Goal: Information Seeking & Learning: Find specific fact

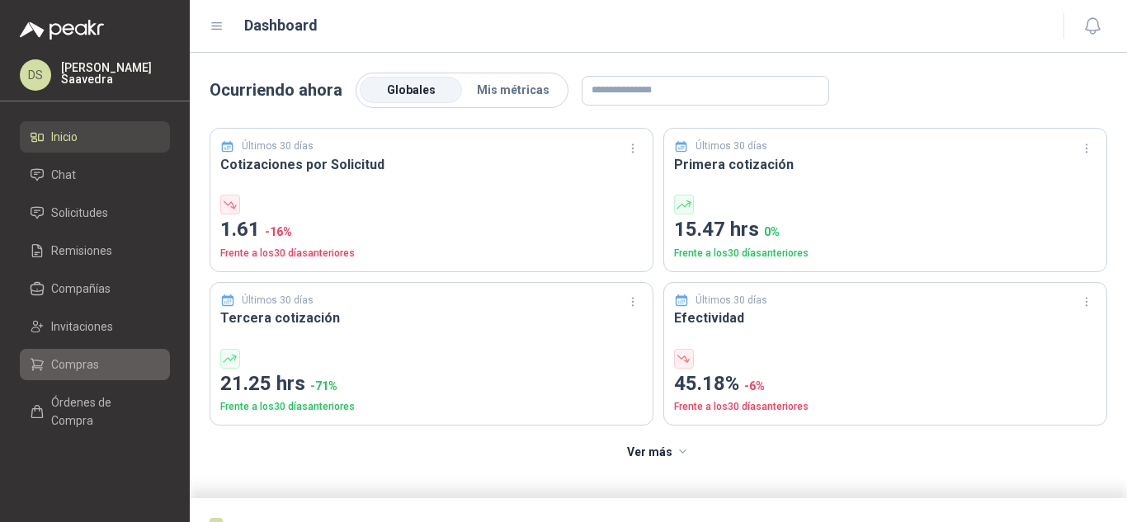
click at [122, 360] on li "Compras" at bounding box center [95, 365] width 130 height 18
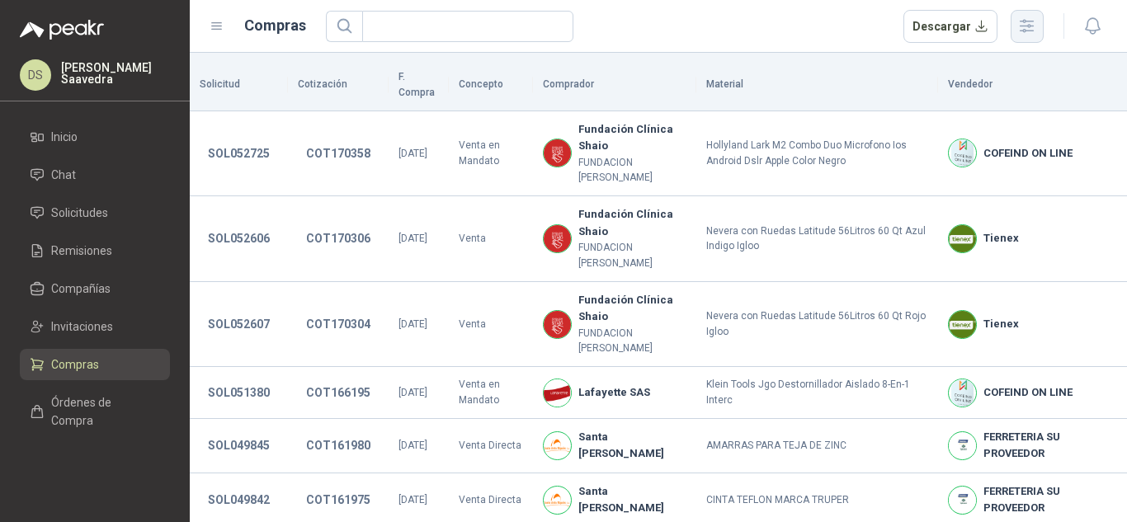
click at [1023, 32] on icon "button" at bounding box center [1026, 26] width 19 height 19
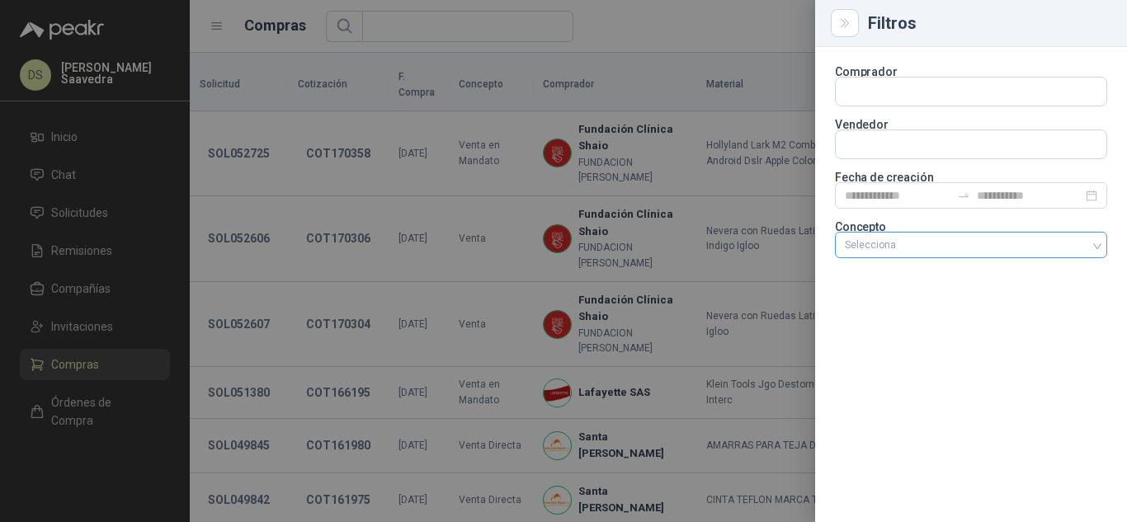
click at [937, 248] on div at bounding box center [962, 245] width 248 height 12
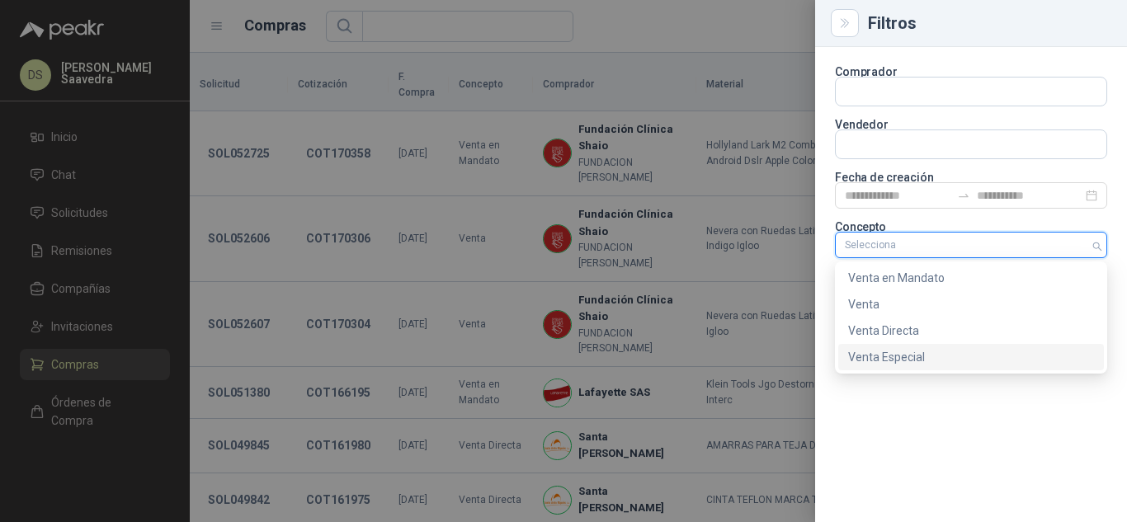
click at [925, 351] on div "Venta Especial" at bounding box center [971, 357] width 246 height 18
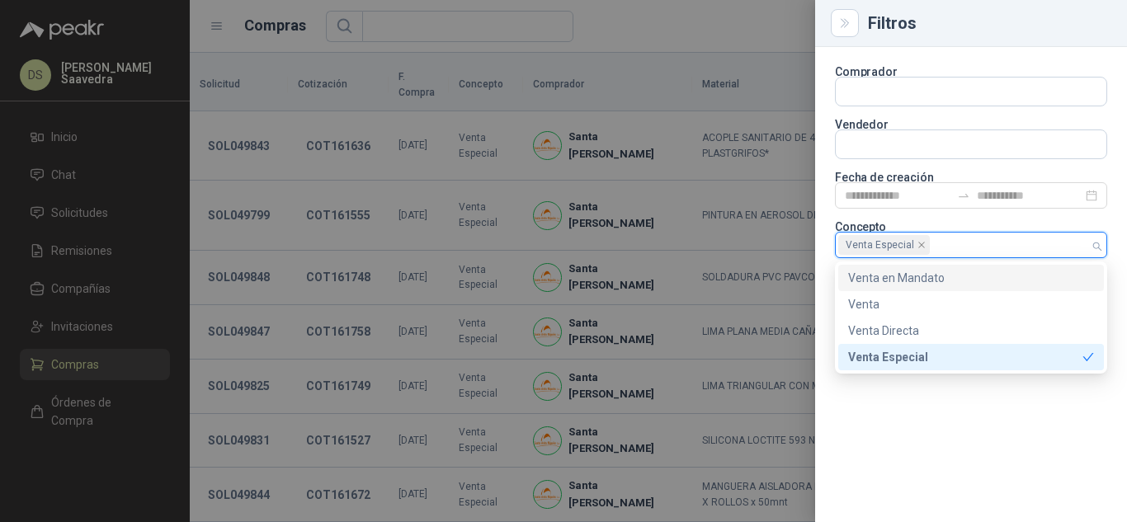
click at [694, 36] on div at bounding box center [563, 261] width 1127 height 522
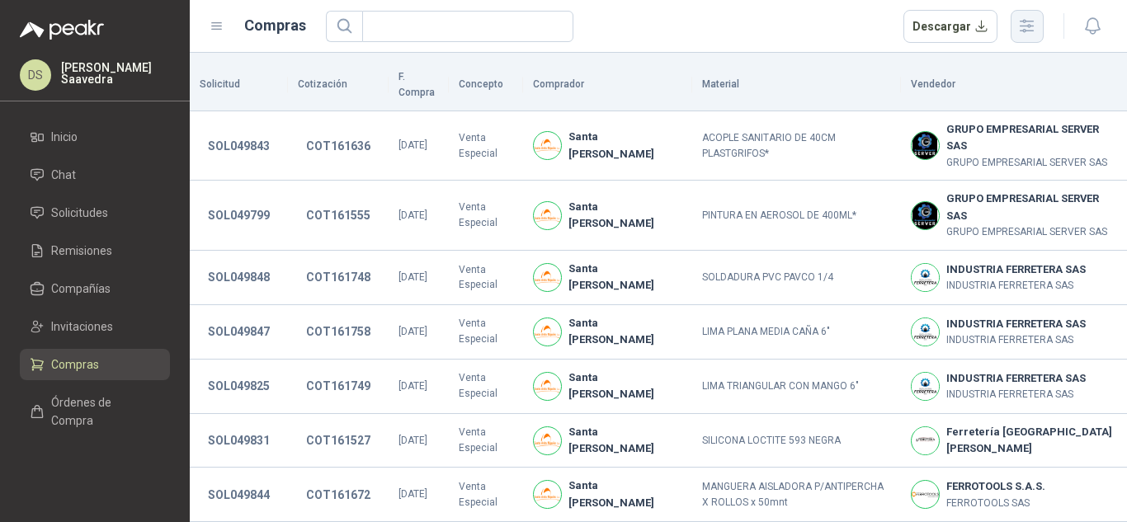
click at [1026, 24] on icon "button" at bounding box center [1026, 26] width 19 height 19
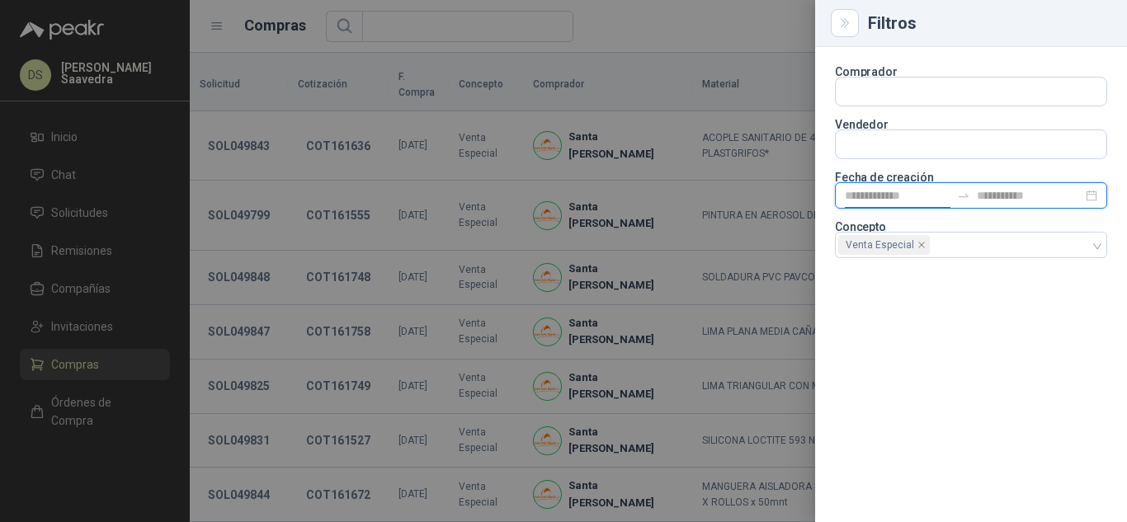
click at [932, 189] on input at bounding box center [898, 195] width 106 height 18
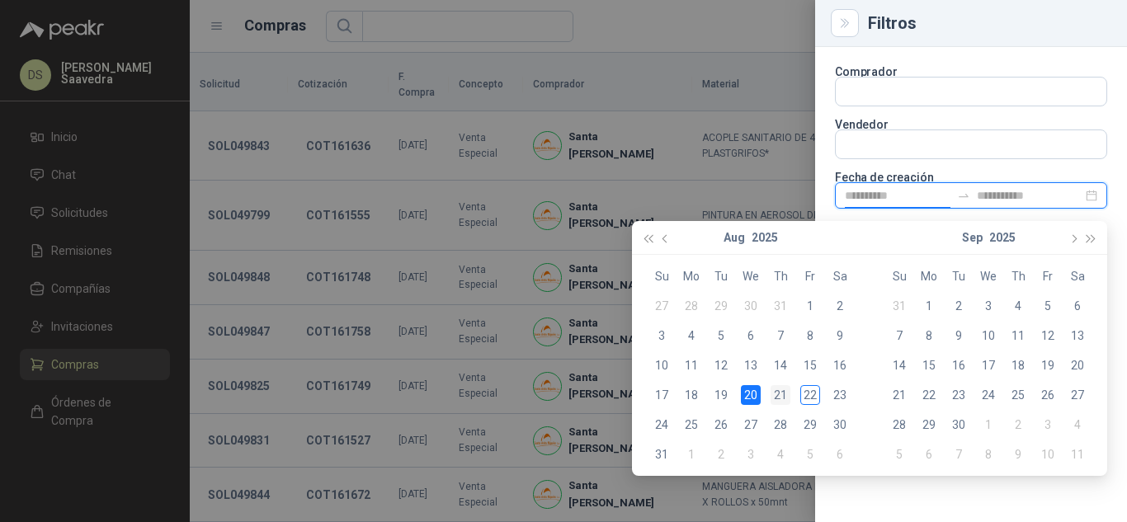
type input "**********"
click at [770, 396] on td "21" at bounding box center [781, 395] width 30 height 30
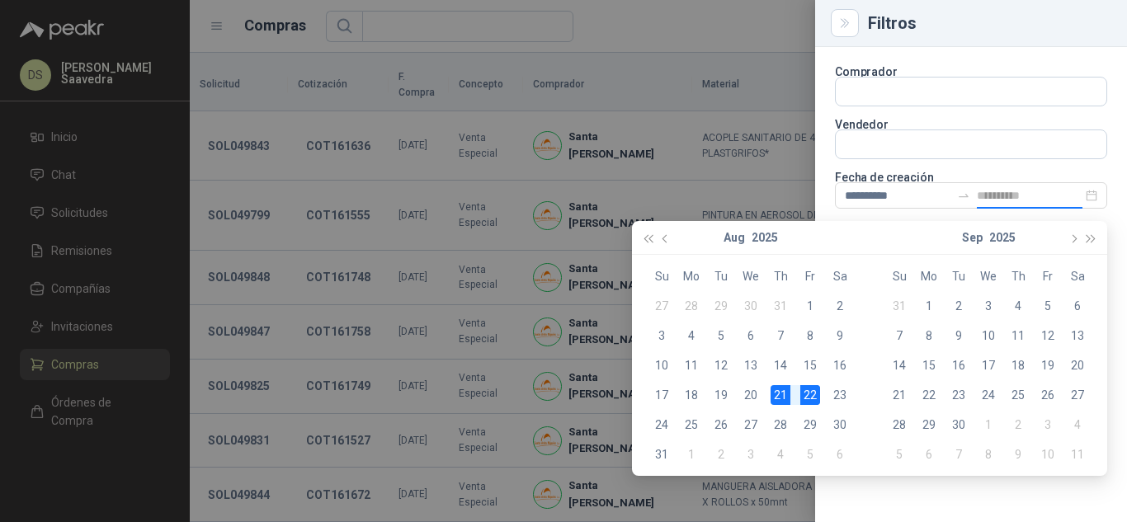
click at [812, 394] on div "22" at bounding box center [810, 395] width 20 height 20
type input "**********"
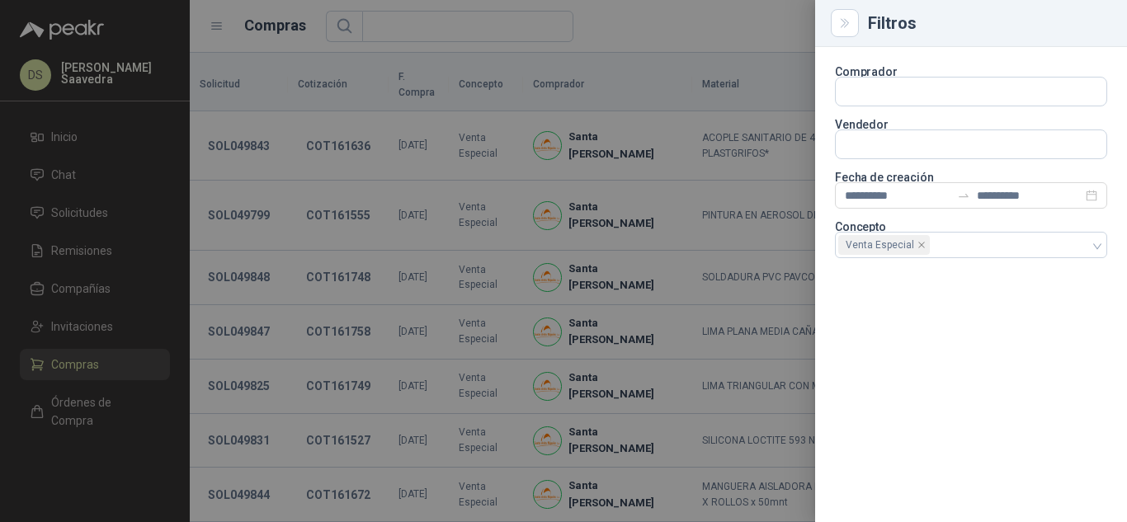
click at [701, 39] on div at bounding box center [563, 261] width 1127 height 522
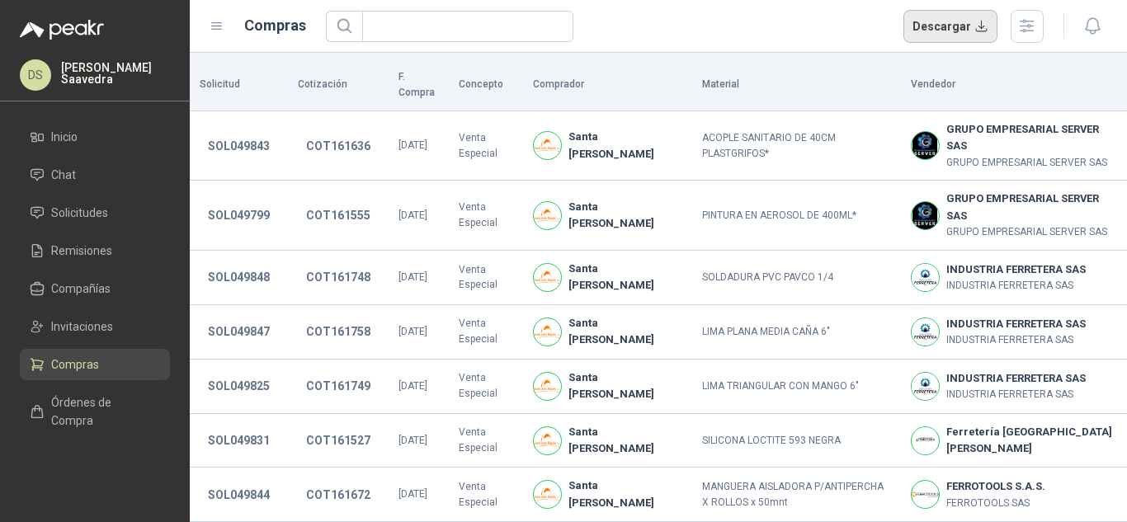
click at [975, 33] on button "Descargar" at bounding box center [951, 26] width 95 height 33
click at [1032, 21] on icon "button" at bounding box center [1027, 26] width 13 height 12
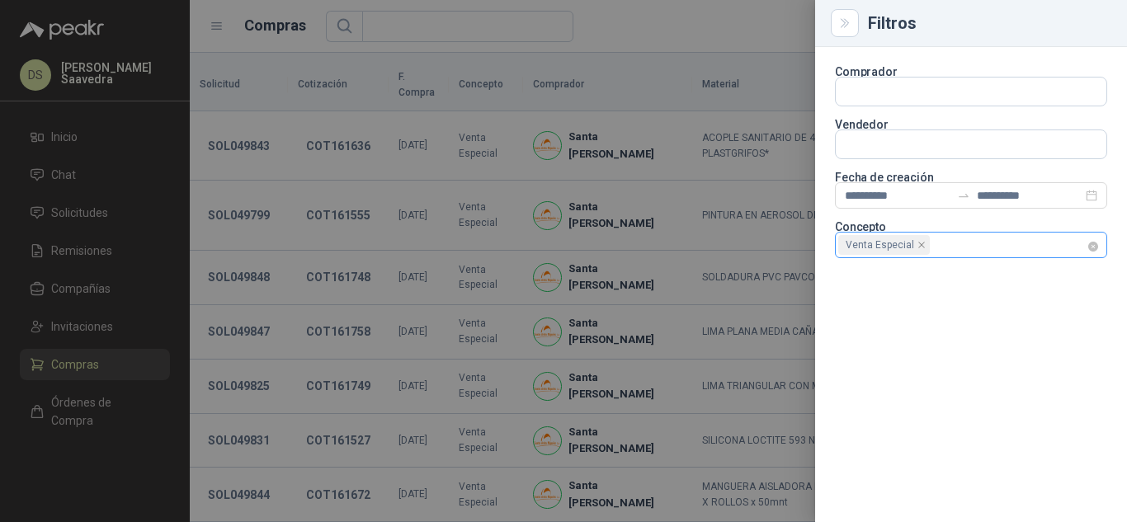
click at [1088, 250] on div "Venta Especial" at bounding box center [971, 245] width 272 height 26
click at [1080, 250] on div "Venta Especial" at bounding box center [962, 245] width 248 height 23
click at [1069, 247] on div at bounding box center [962, 245] width 248 height 12
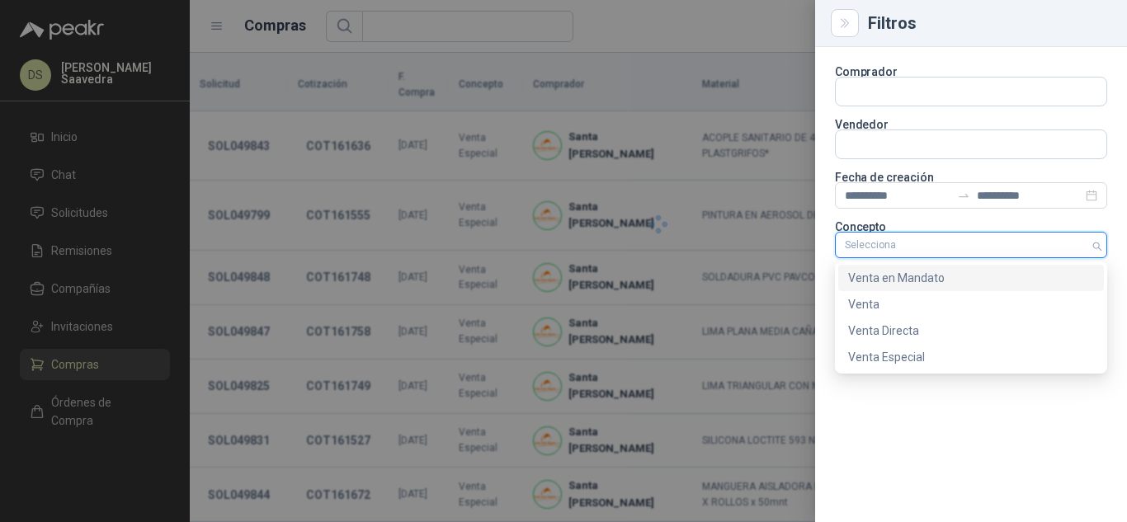
click at [1009, 267] on div "Venta en Mandato" at bounding box center [971, 278] width 266 height 26
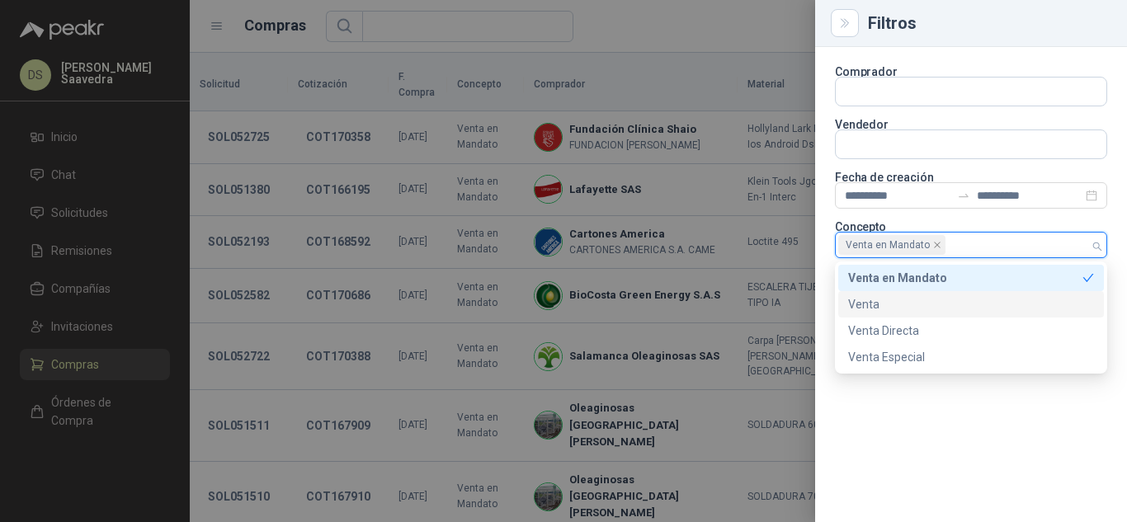
click at [660, 35] on div at bounding box center [563, 261] width 1127 height 522
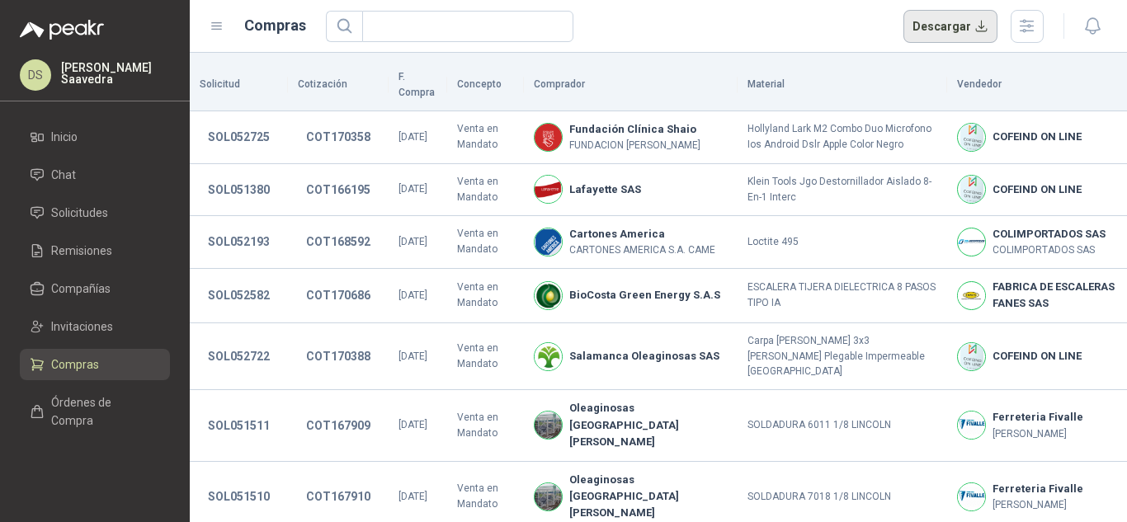
click at [970, 40] on button "Descargar" at bounding box center [951, 26] width 95 height 33
click at [1026, 32] on icon "button" at bounding box center [1026, 26] width 19 height 19
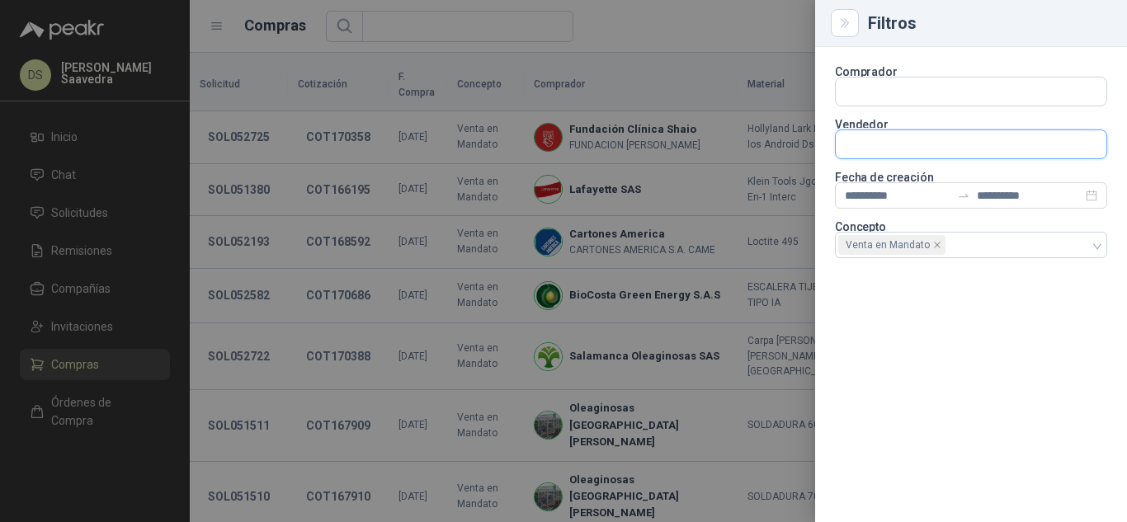
click at [995, 154] on input "text" at bounding box center [971, 144] width 271 height 28
type input "*******"
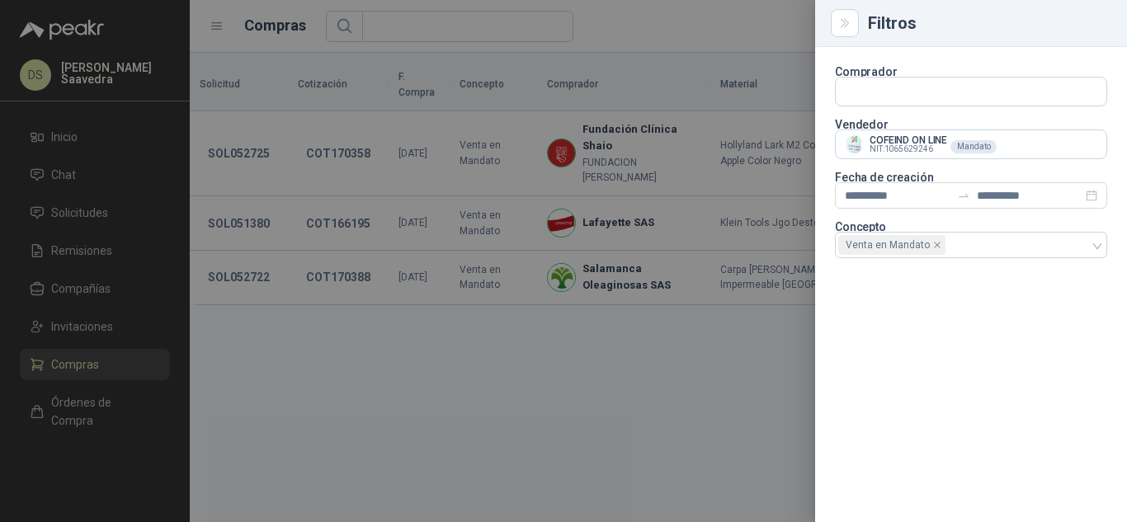
click at [734, 23] on div at bounding box center [563, 261] width 1127 height 522
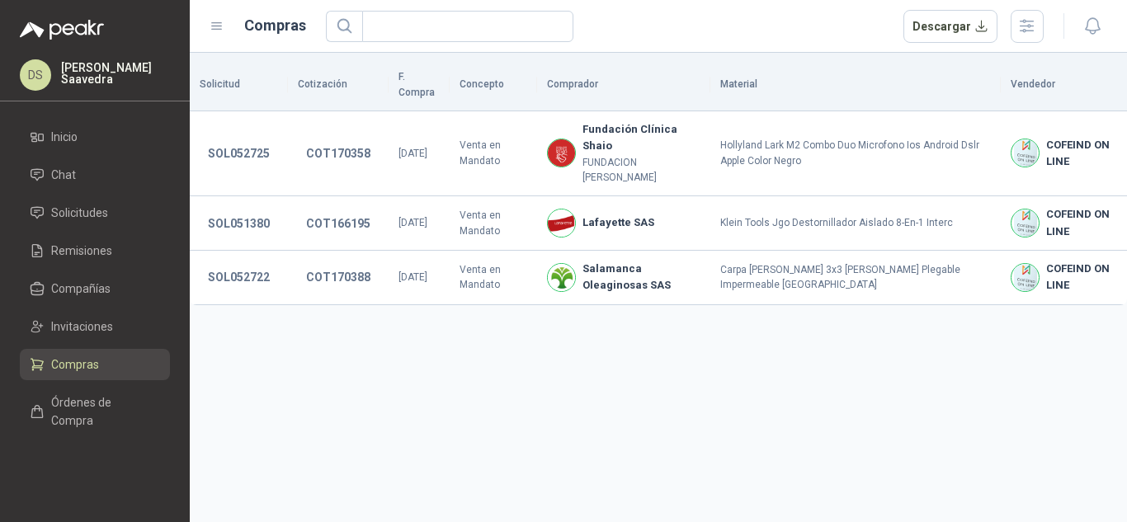
click at [1045, 27] on div at bounding box center [1076, 26] width 64 height 26
click at [1020, 37] on button "button" at bounding box center [1027, 26] width 33 height 33
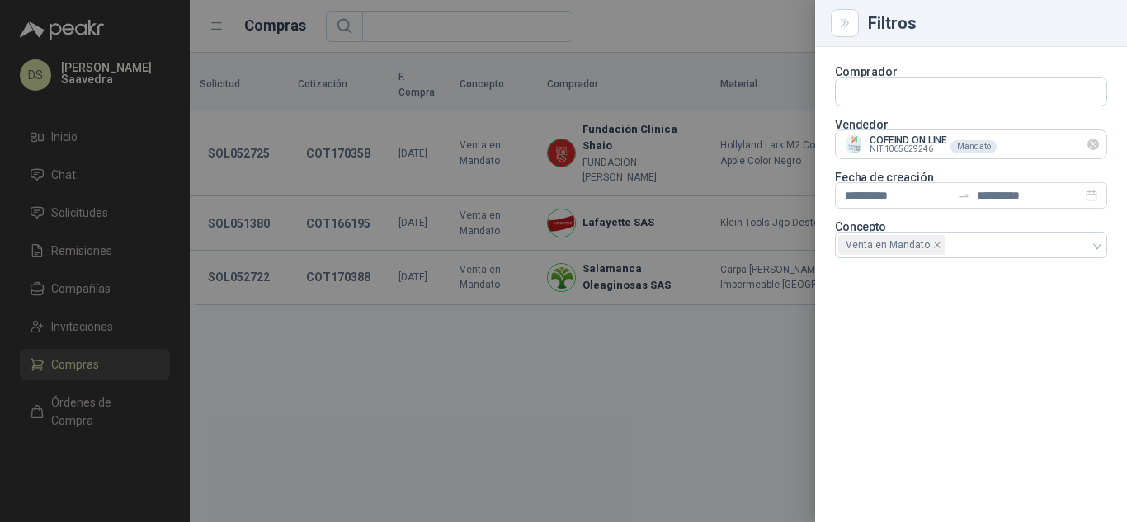
click at [1097, 143] on icon "Limpiar" at bounding box center [1094, 145] width 14 height 14
click at [1053, 106] on input "text" at bounding box center [971, 92] width 271 height 28
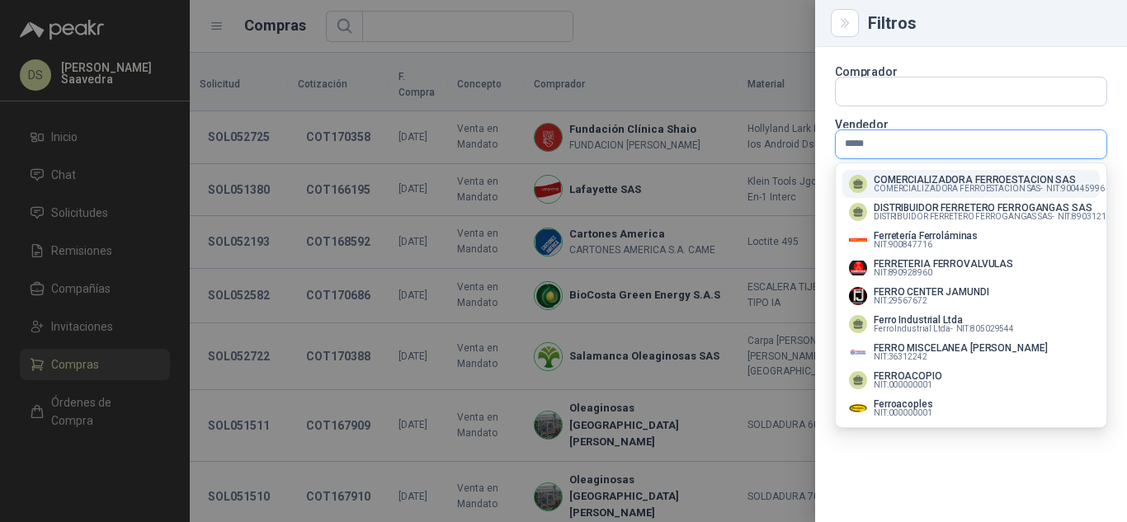
type input "******"
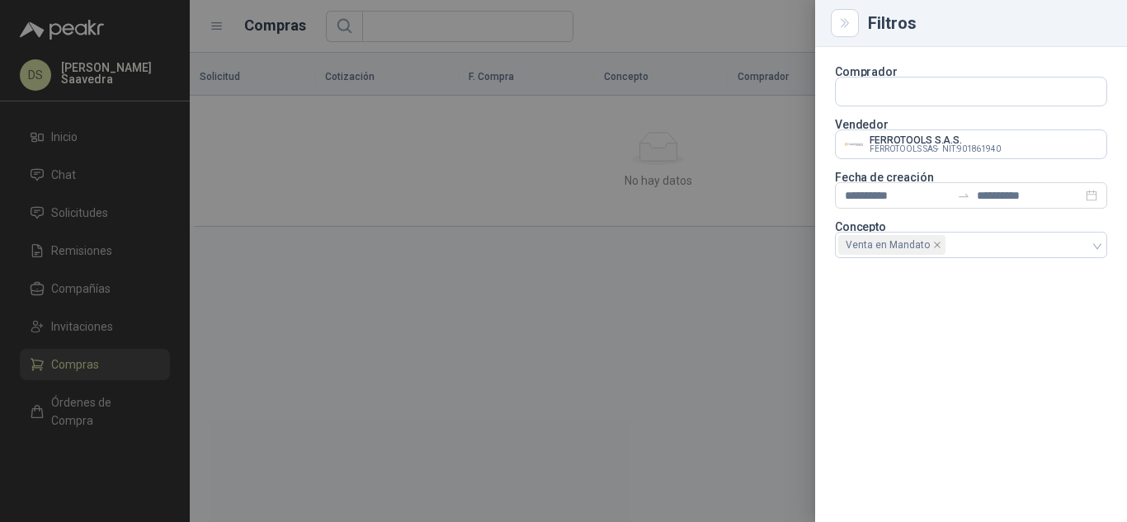
click at [753, 167] on div at bounding box center [563, 261] width 1127 height 522
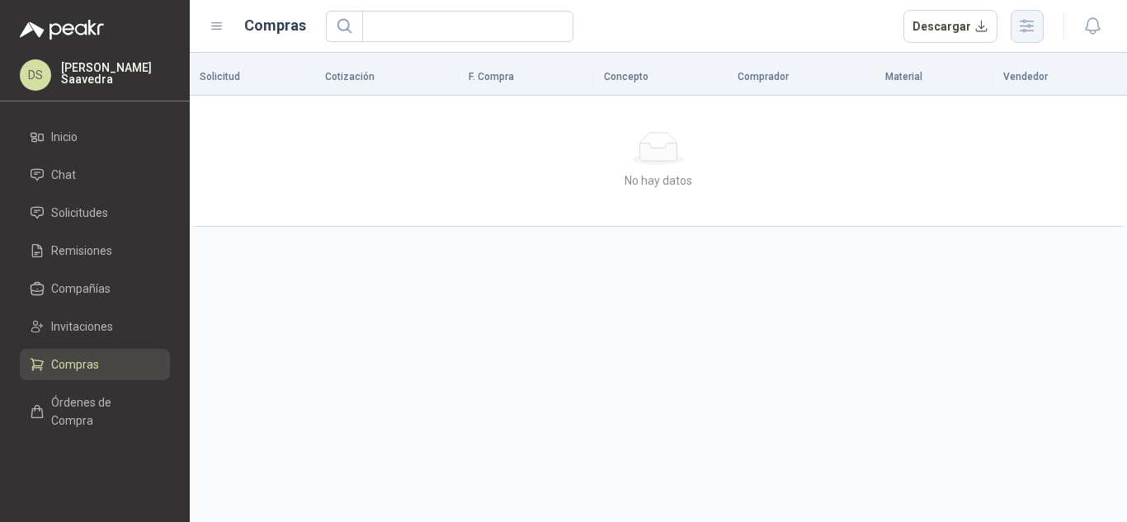
click at [1022, 22] on icon "button" at bounding box center [1026, 26] width 19 height 19
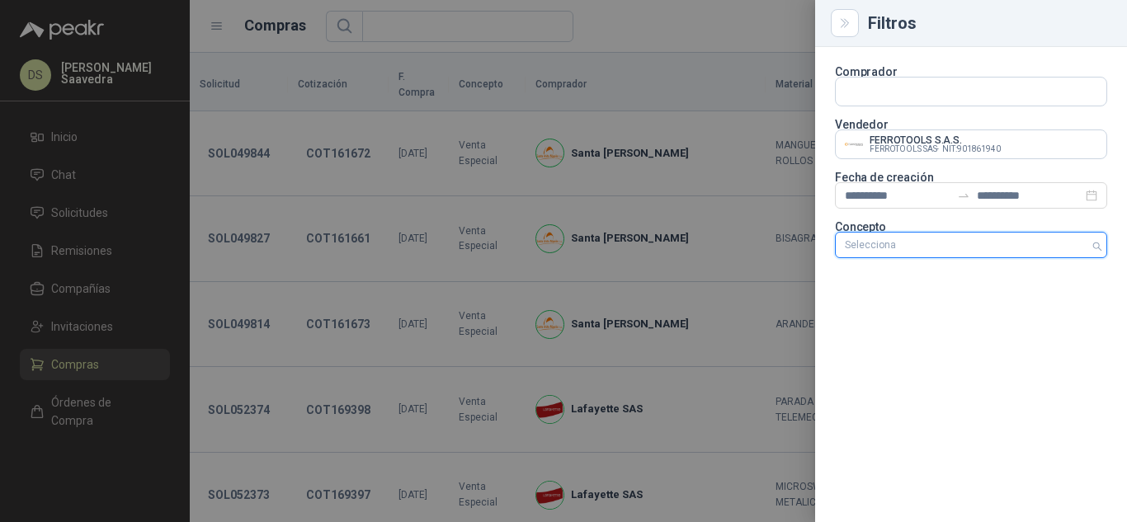
click at [1094, 248] on div "Selecciona" at bounding box center [971, 245] width 272 height 26
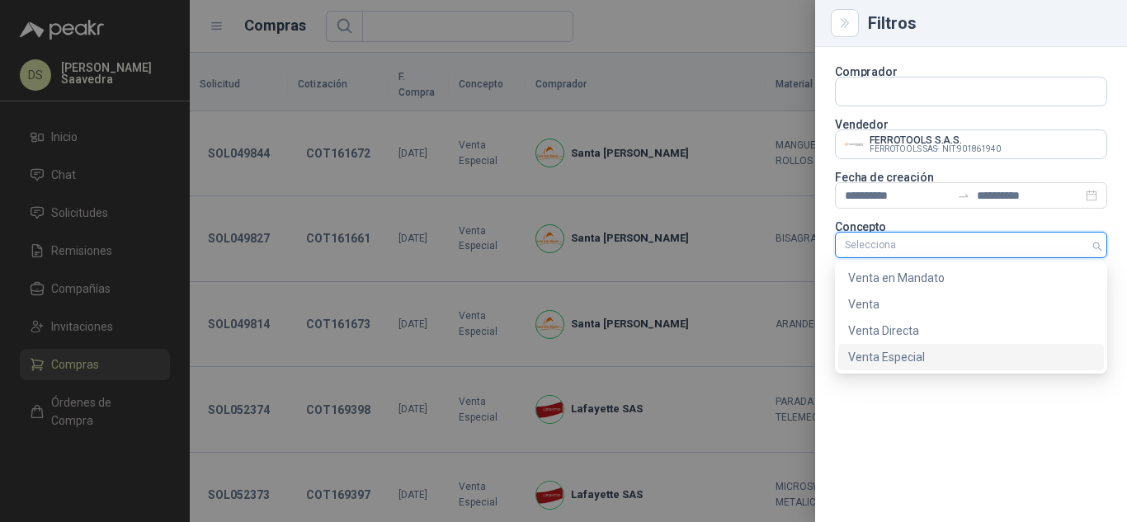
click at [947, 348] on div "Venta Especial" at bounding box center [971, 357] width 246 height 18
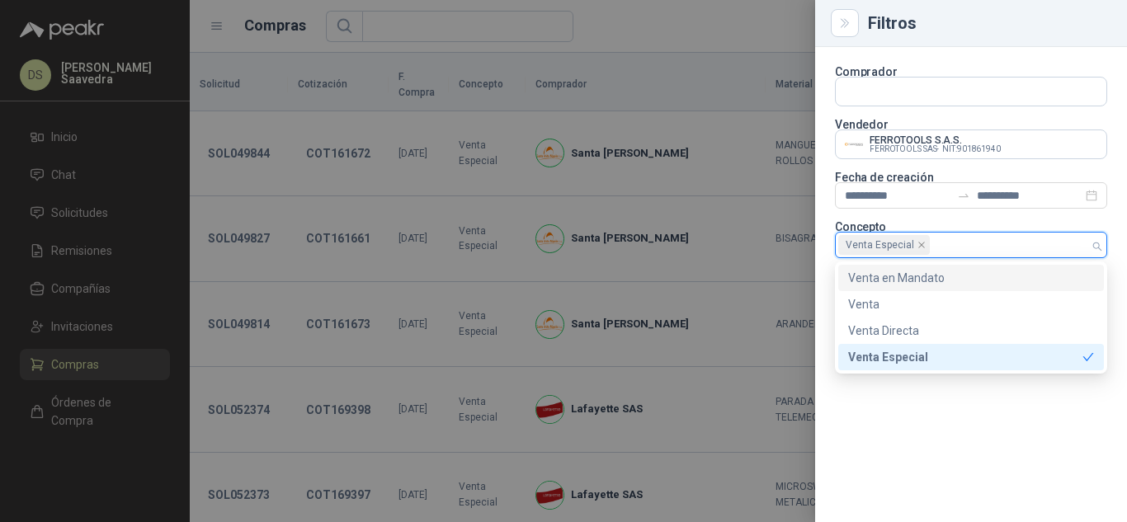
click at [686, 25] on div at bounding box center [563, 261] width 1127 height 522
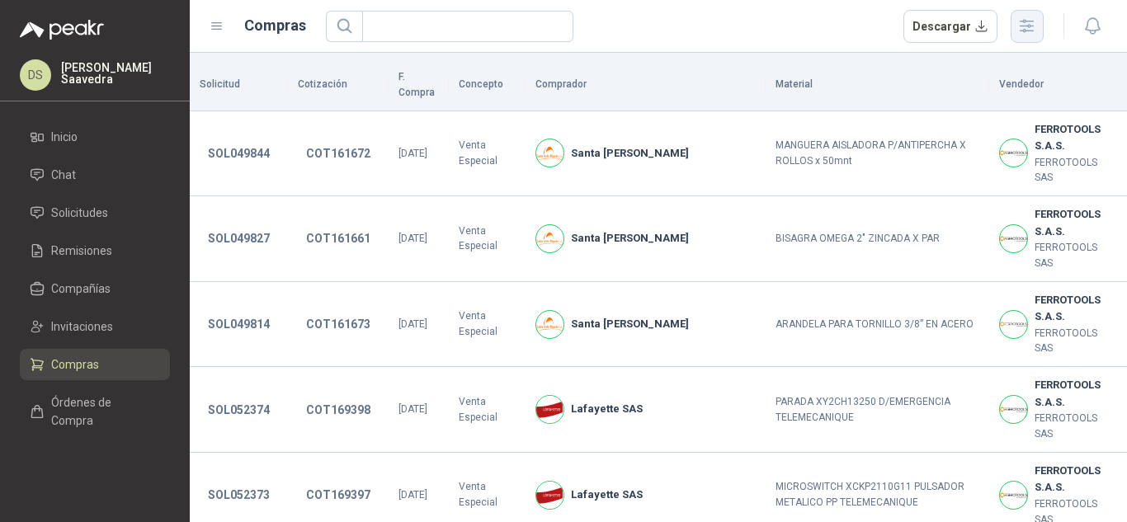
click at [1017, 35] on icon "button" at bounding box center [1026, 26] width 19 height 19
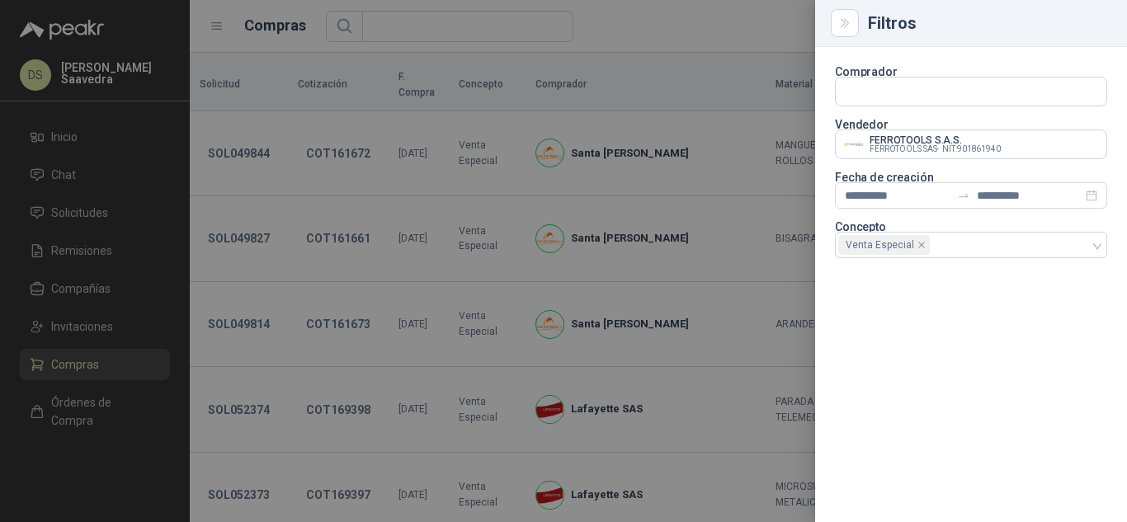
click at [658, 12] on div at bounding box center [563, 261] width 1127 height 522
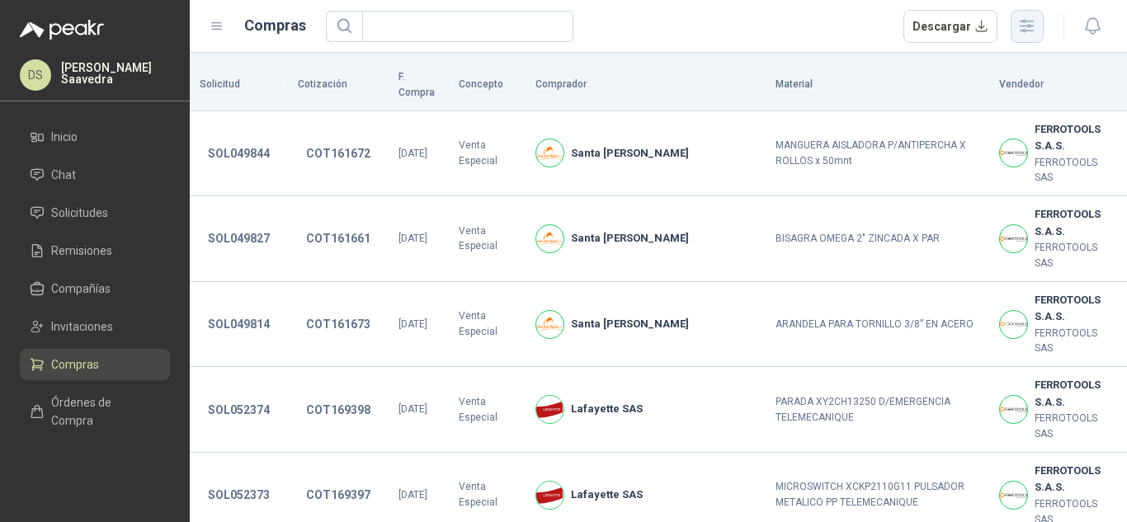
click at [1016, 27] on button "button" at bounding box center [1027, 26] width 33 height 33
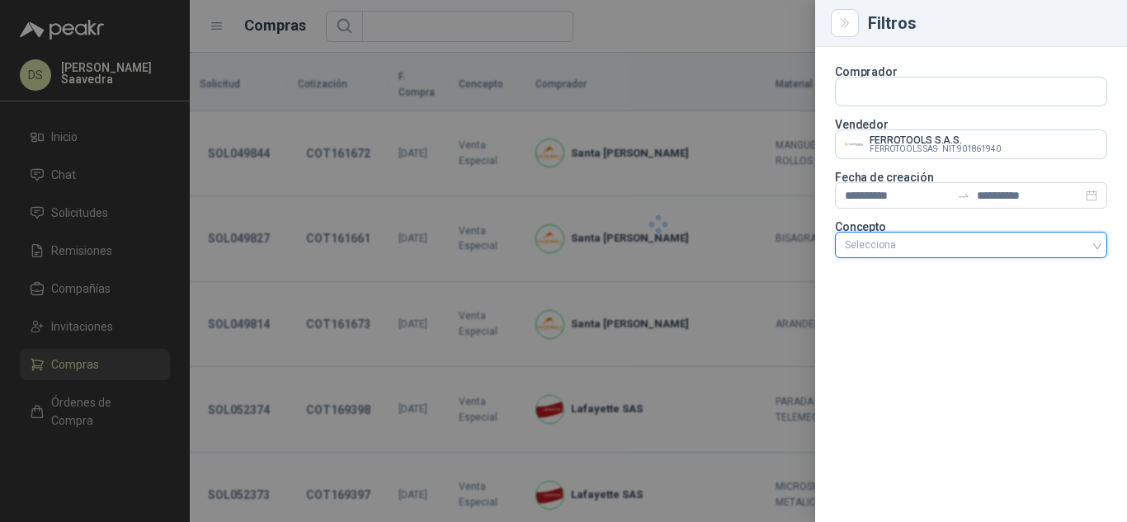
click at [1057, 229] on p "Concepto" at bounding box center [971, 227] width 272 height 10
click at [1059, 248] on div at bounding box center [962, 245] width 248 height 12
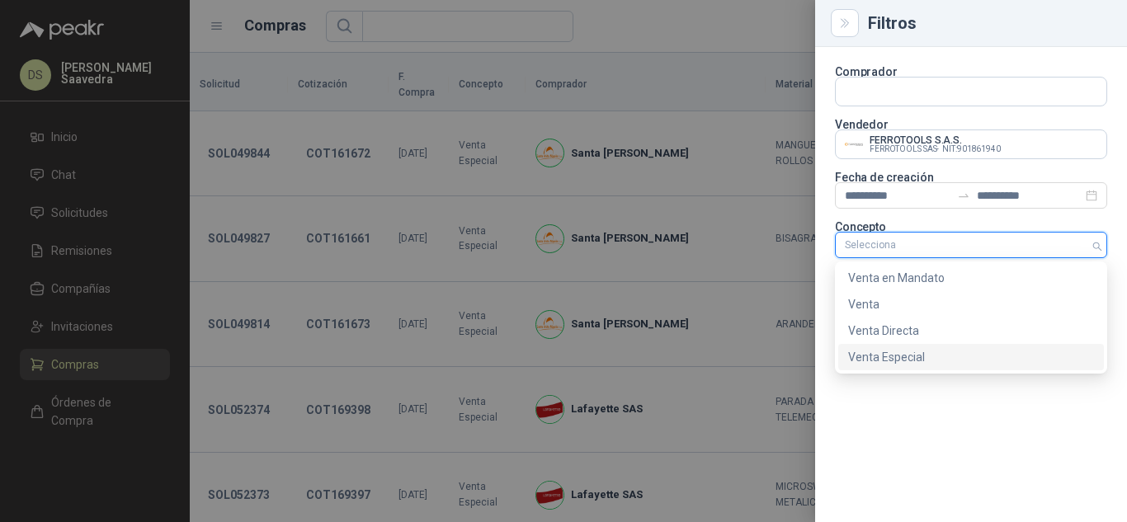
click at [940, 351] on div "Venta Especial" at bounding box center [971, 357] width 246 height 18
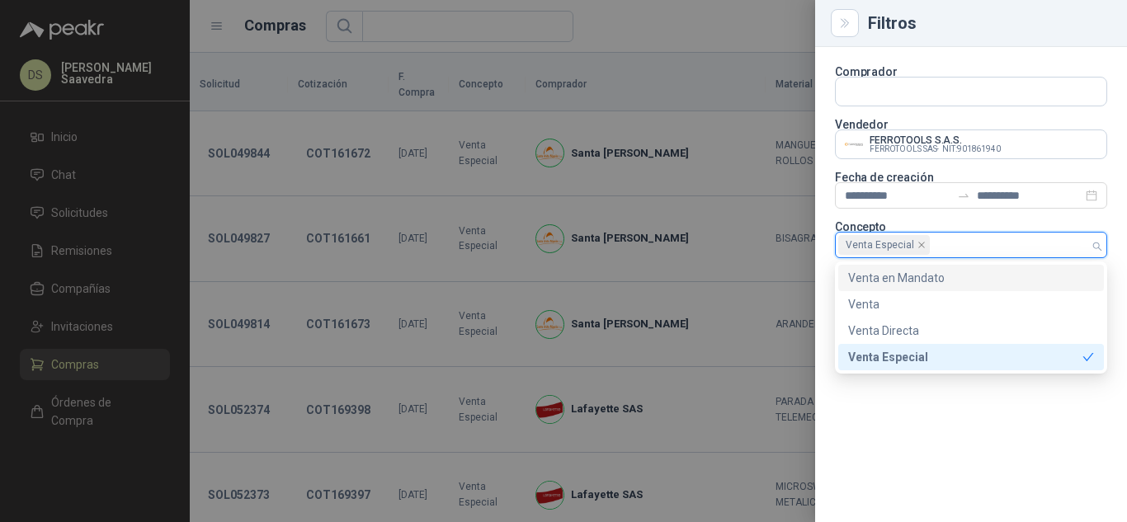
click at [998, 272] on div "Venta en Mandato" at bounding box center [971, 278] width 246 height 18
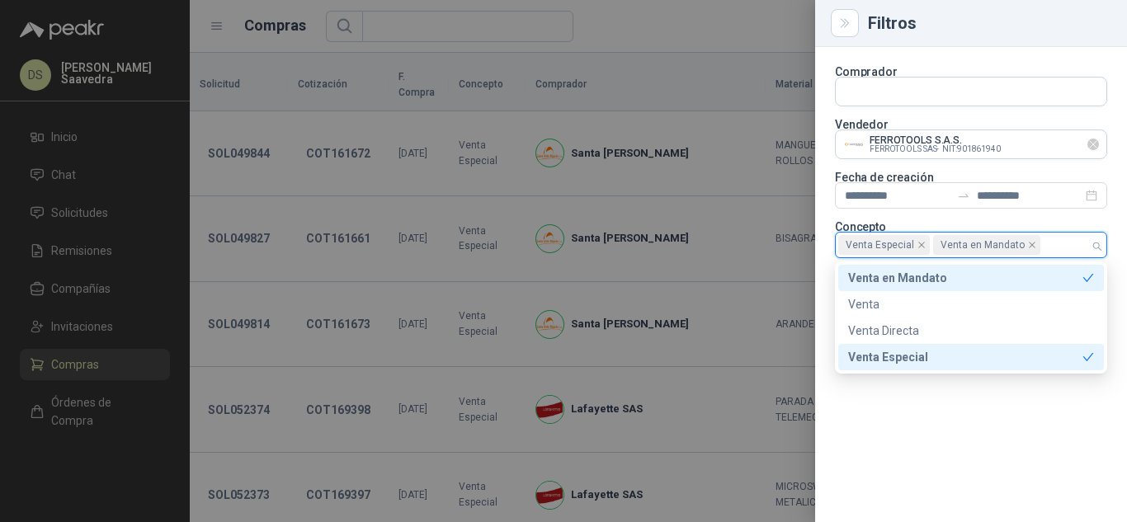
click at [1099, 142] on icon "Limpiar" at bounding box center [1094, 145] width 14 height 14
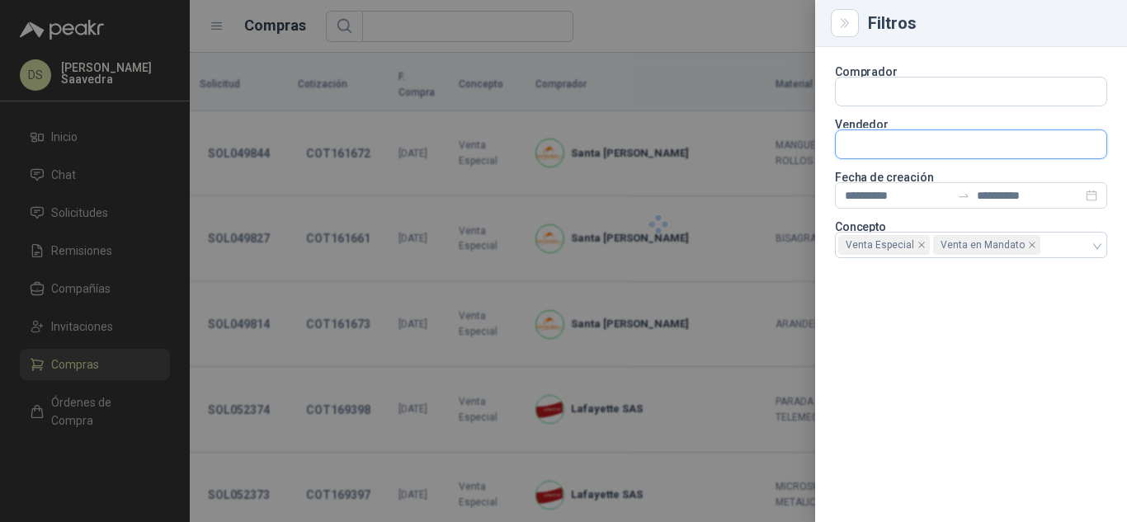
click at [1072, 106] on input "text" at bounding box center [971, 92] width 271 height 28
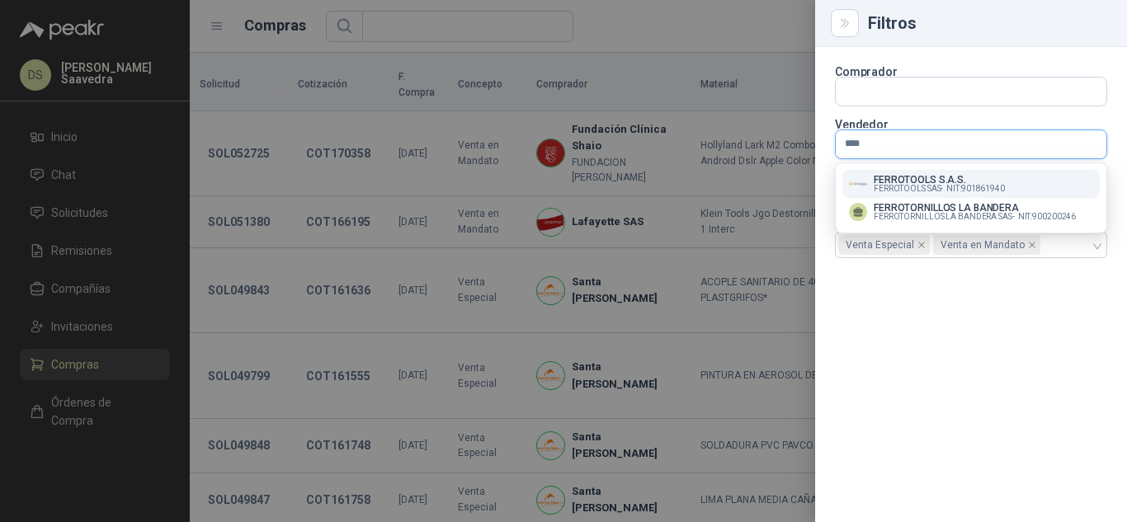
type input "*****"
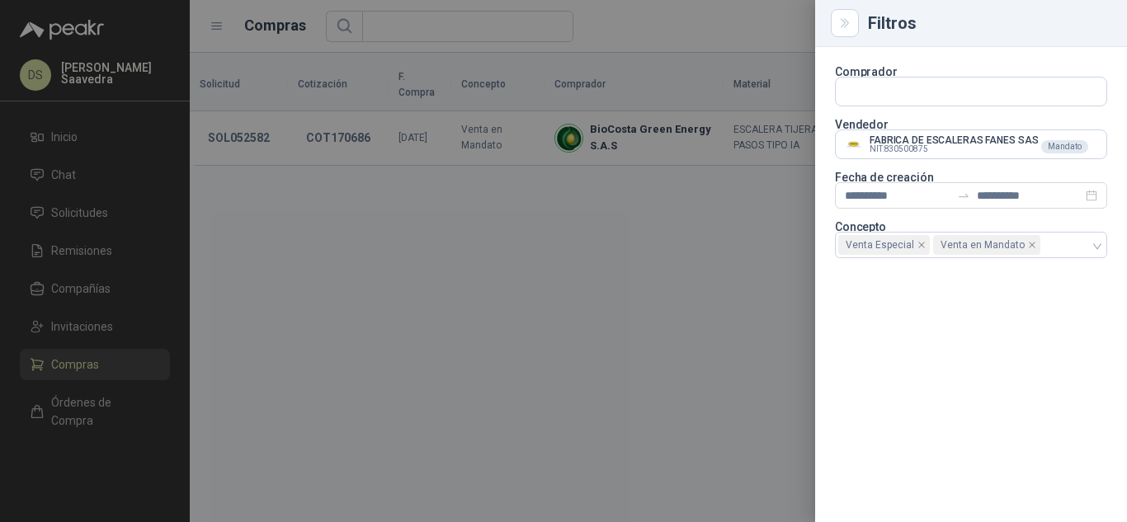
click at [684, 32] on div at bounding box center [563, 261] width 1127 height 522
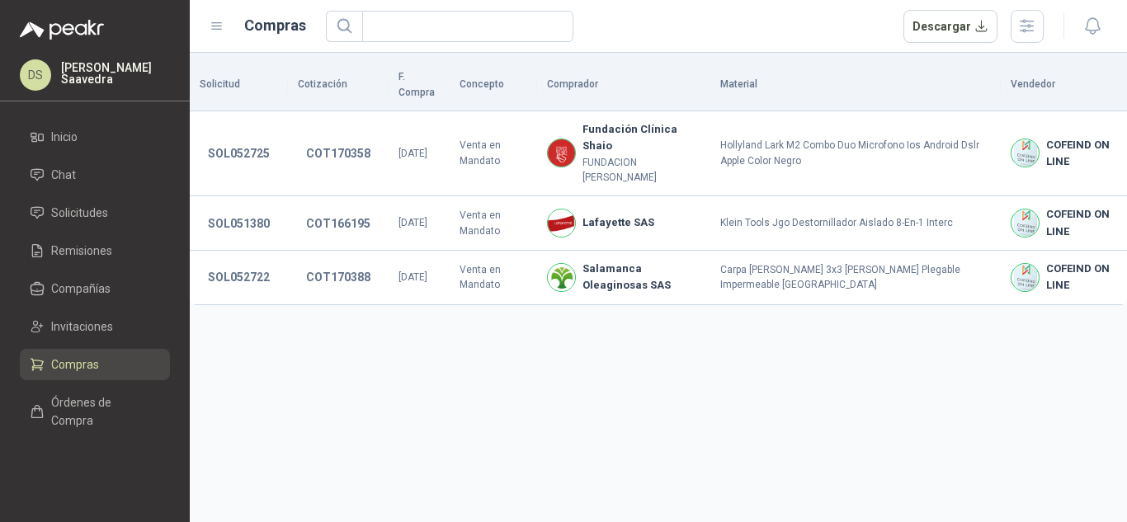
click at [89, 366] on span "Compras" at bounding box center [75, 365] width 48 height 18
click at [87, 271] on ul "Inicio Chat Solicitudes Remisiones Compañías Invitaciones Compras Órdenes de Co…" at bounding box center [95, 282] width 190 height 322
click at [81, 298] on link "Compañías" at bounding box center [95, 288] width 150 height 31
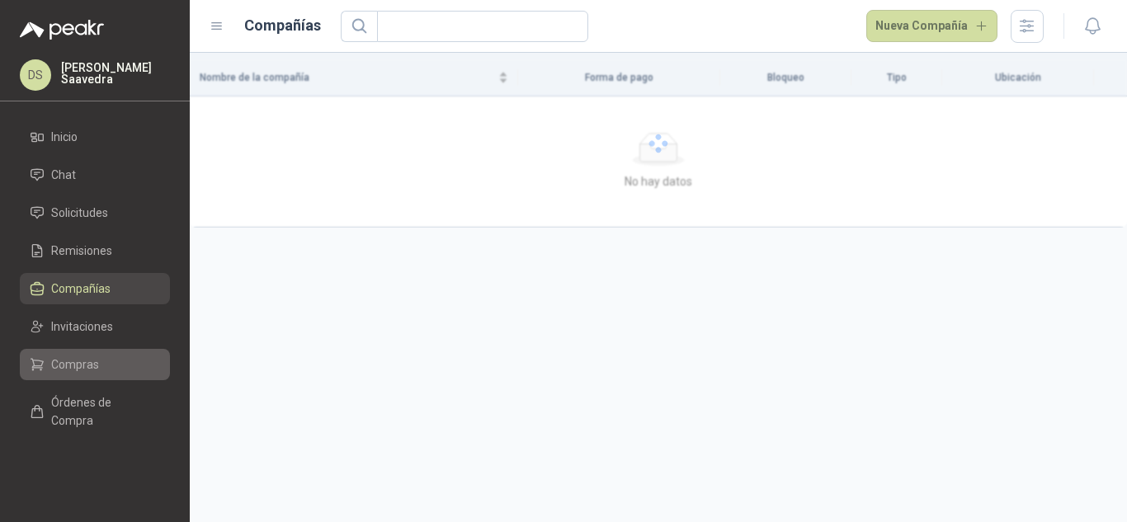
click at [83, 353] on link "Compras" at bounding box center [95, 364] width 150 height 31
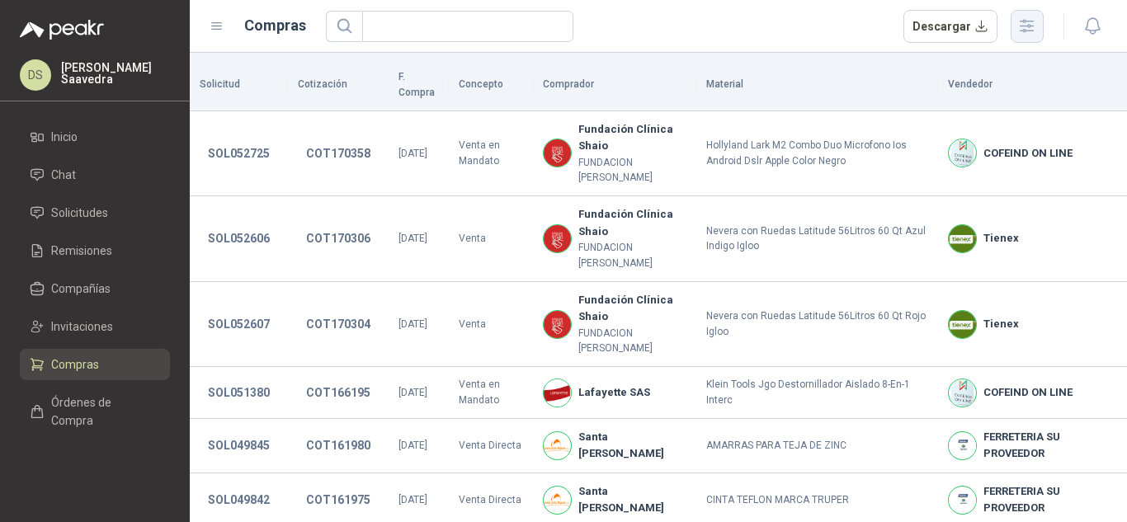
click at [1023, 26] on icon "button" at bounding box center [1027, 26] width 13 height 12
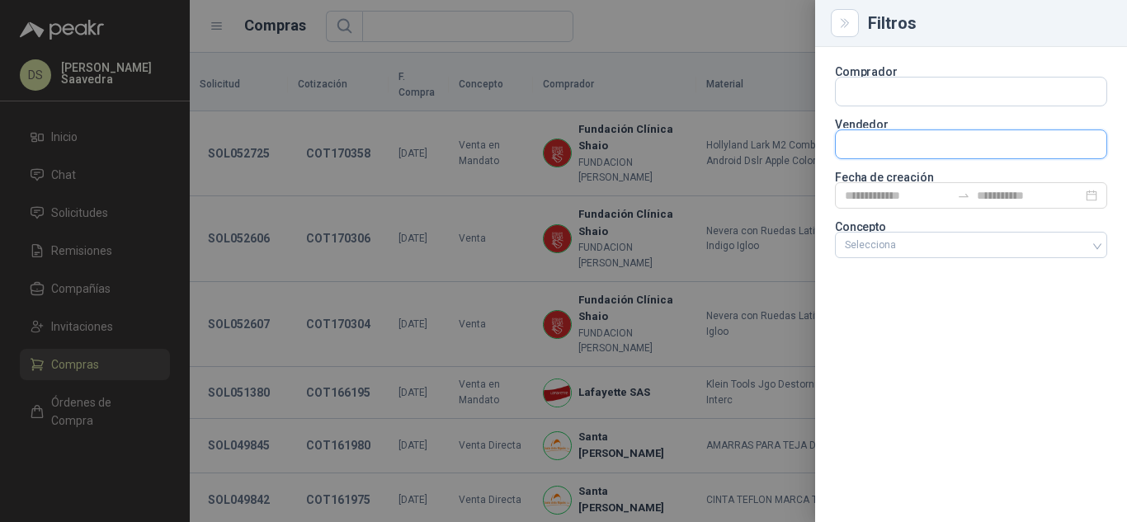
click at [946, 106] on input "text" at bounding box center [971, 92] width 271 height 28
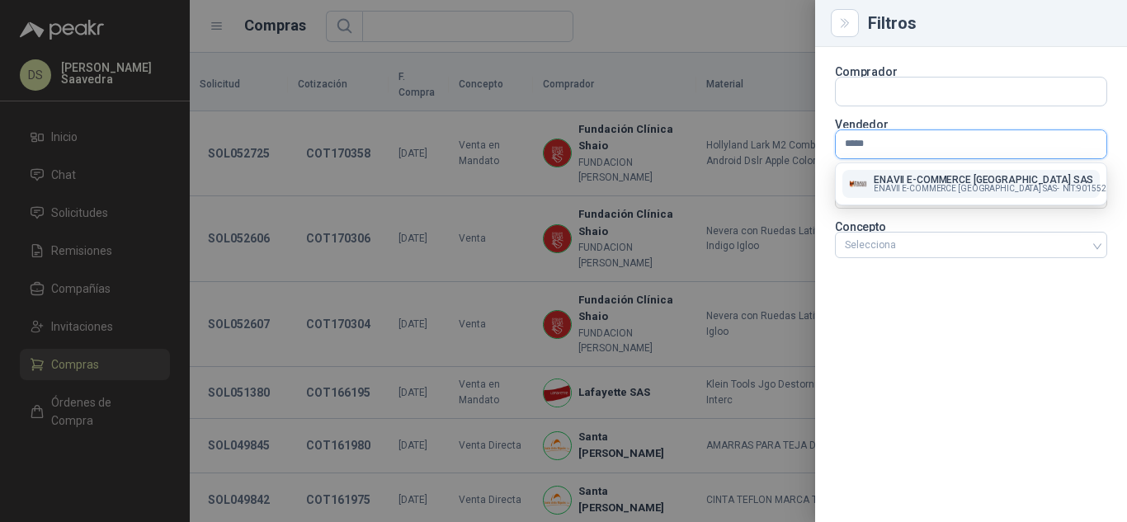
type input "*****"
click at [927, 178] on p "ENAVII E-COMMERCE [GEOGRAPHIC_DATA] SAS" at bounding box center [997, 180] width 247 height 10
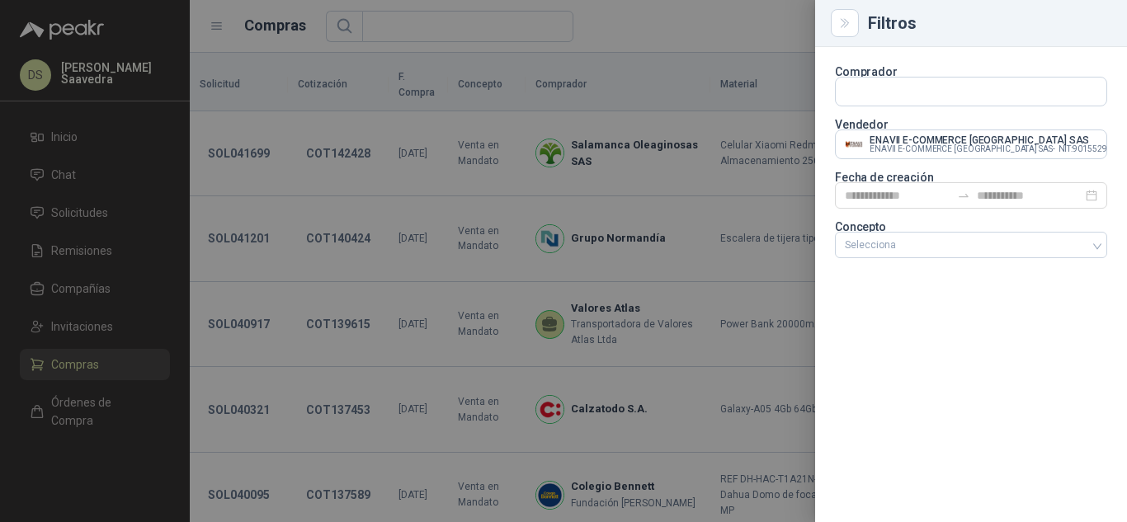
click at [682, 31] on div at bounding box center [563, 261] width 1127 height 522
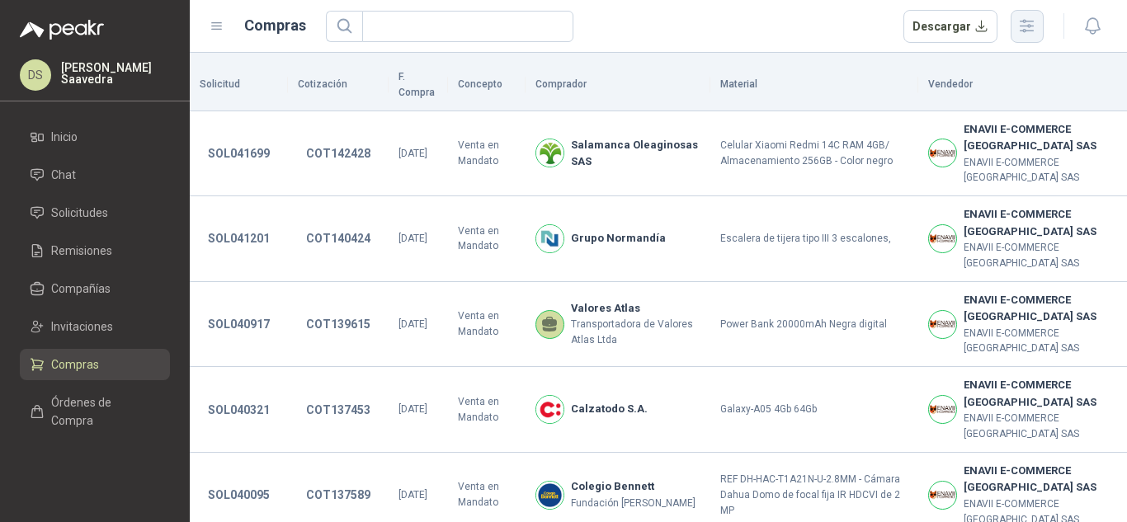
click at [1024, 31] on icon "button" at bounding box center [1027, 26] width 13 height 12
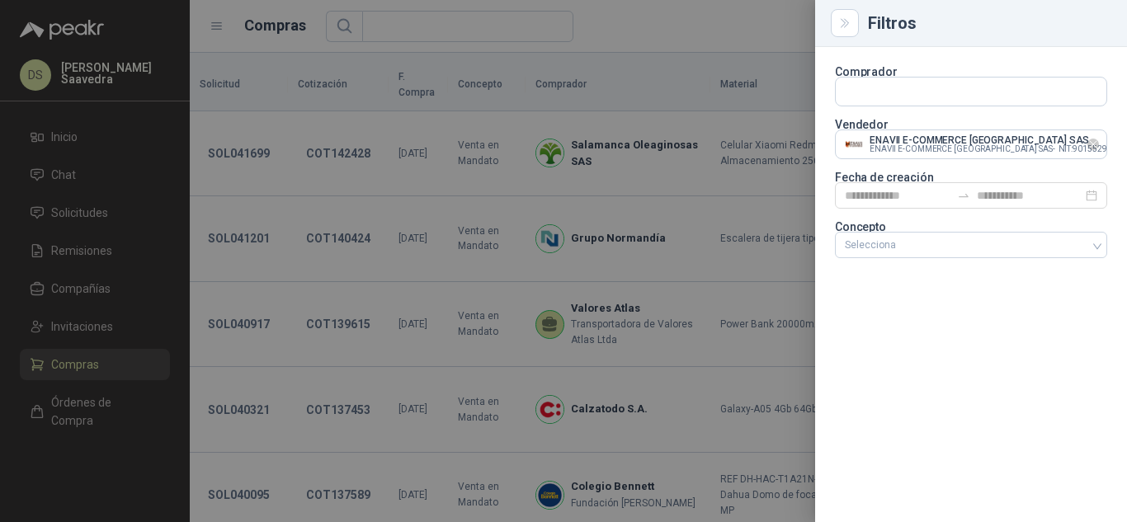
click at [1093, 147] on icon "Limpiar" at bounding box center [1094, 145] width 14 height 14
click at [1046, 106] on input "text" at bounding box center [971, 92] width 271 height 28
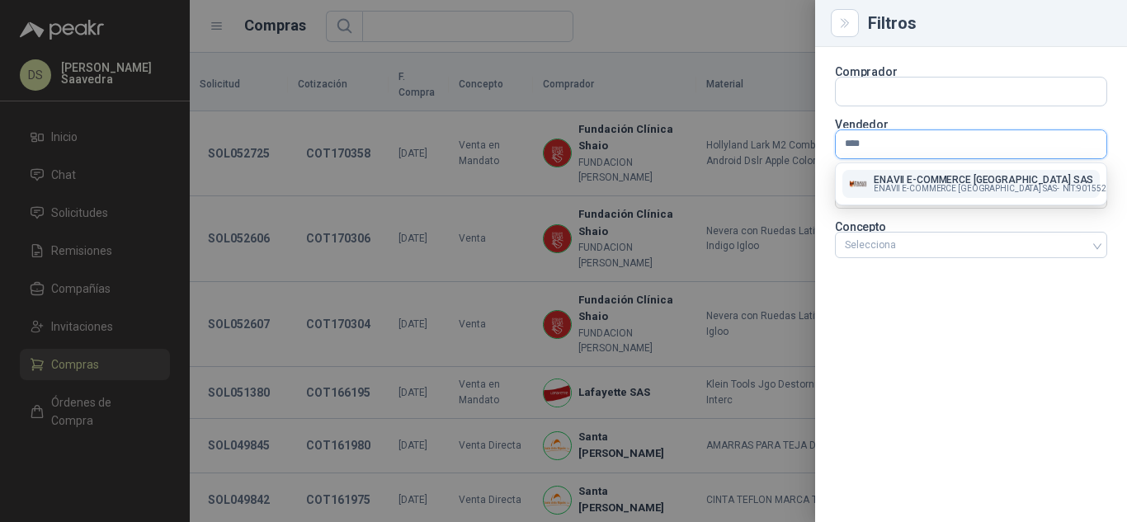
type input "*****"
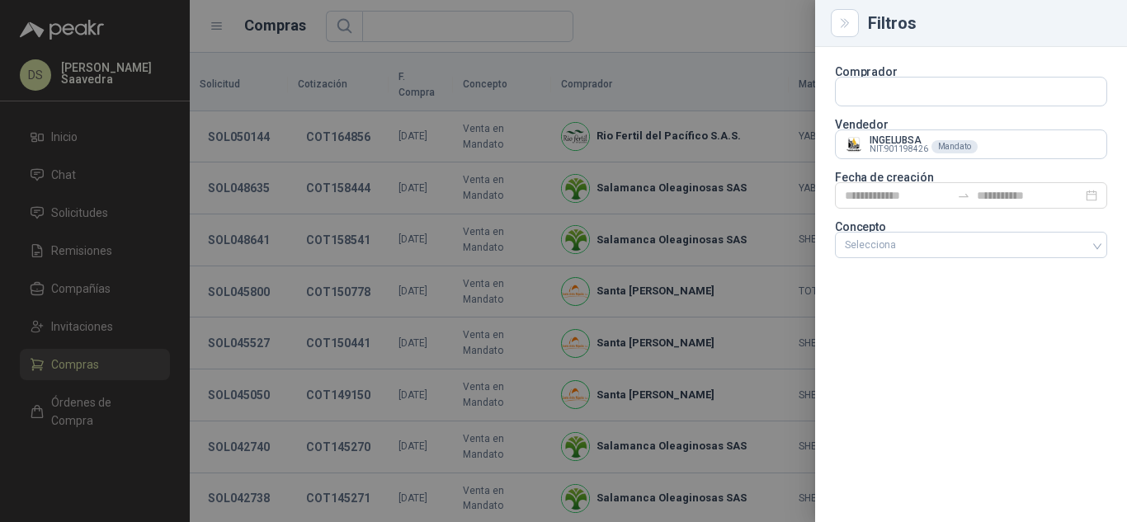
click at [706, 39] on div at bounding box center [563, 261] width 1127 height 522
